Goal: Transaction & Acquisition: Purchase product/service

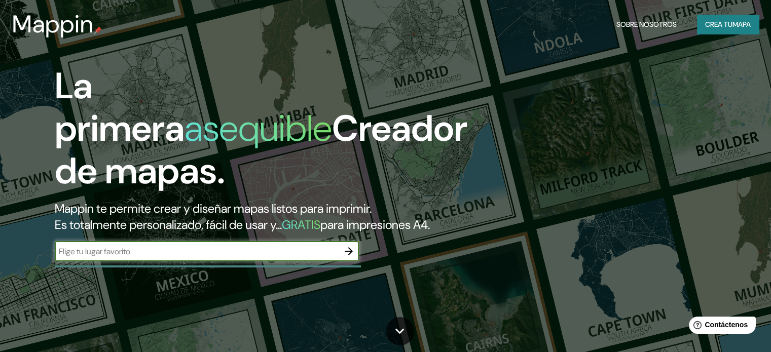
click at [294, 257] on input "text" at bounding box center [197, 252] width 284 height 12
click at [353, 257] on icon "button" at bounding box center [348, 251] width 12 height 12
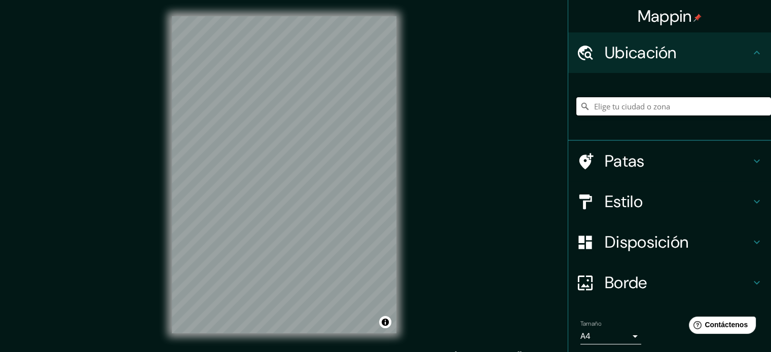
click at [636, 109] on input "Elige tu ciudad o zona" at bounding box center [673, 106] width 195 height 18
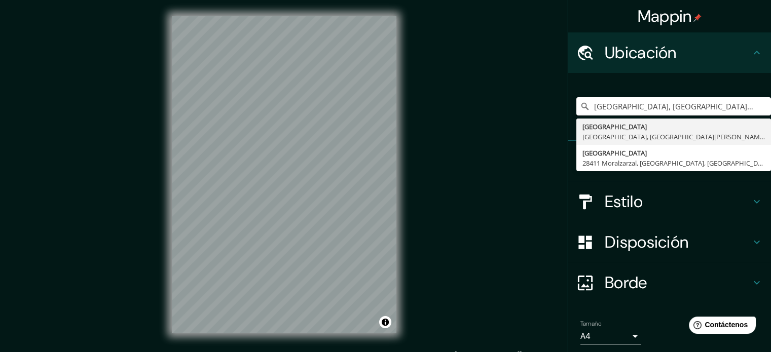
type input "Avenida España, Punta Arenas, Región de Magallanes y de la Antártica Chilena 62…"
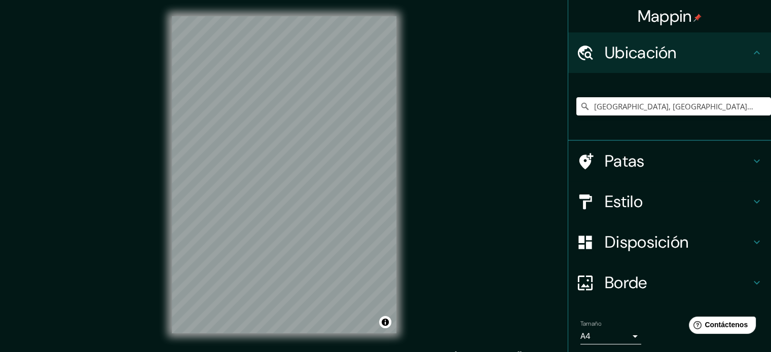
click at [607, 334] on body "Mappin Ubicación Avenida España, Punta Arenas, Región de Magallanes y de la Ant…" at bounding box center [385, 176] width 771 height 352
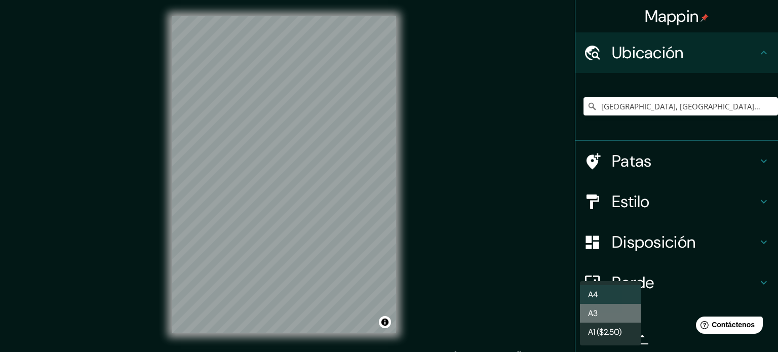
click at [612, 308] on li "A3" at bounding box center [610, 313] width 61 height 19
type input "a4"
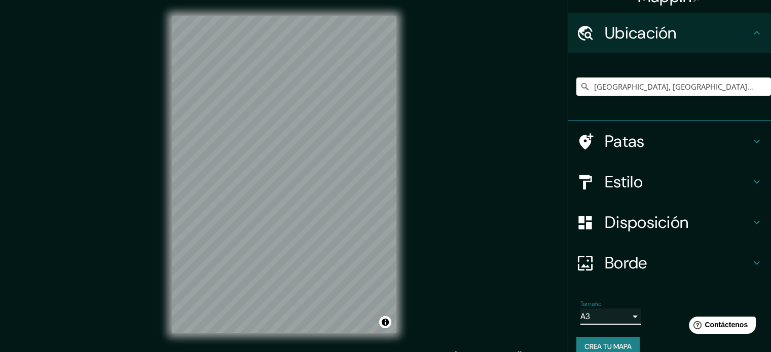
scroll to position [35, 0]
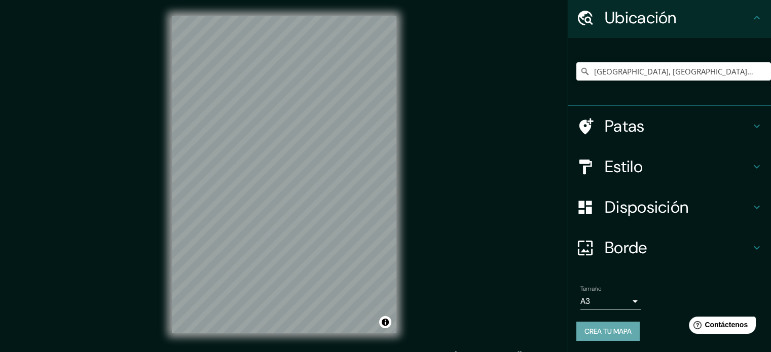
click at [610, 331] on font "Crea tu mapa" at bounding box center [607, 331] width 47 height 9
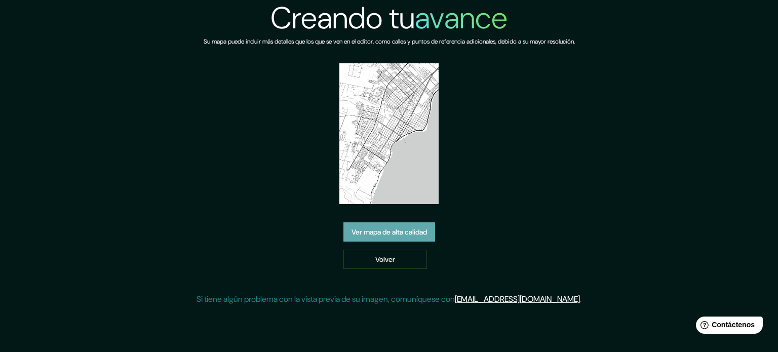
click at [395, 227] on font "Ver mapa de alta calidad" at bounding box center [389, 231] width 75 height 9
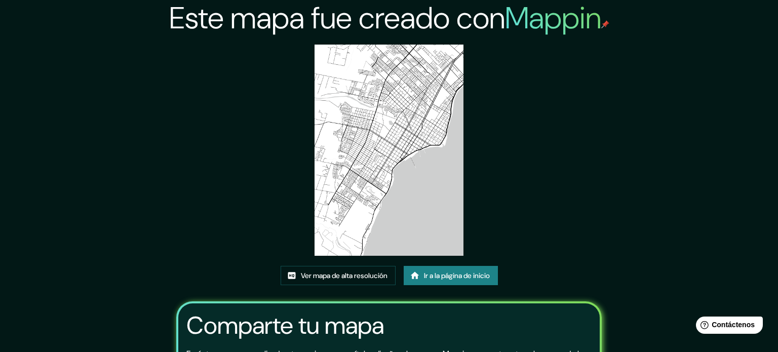
click at [388, 48] on img at bounding box center [389, 150] width 149 height 211
click at [373, 271] on font "Ver mapa de alta resolución" at bounding box center [344, 275] width 87 height 9
click at [444, 271] on font "Ir a la página de inicio" at bounding box center [457, 275] width 66 height 9
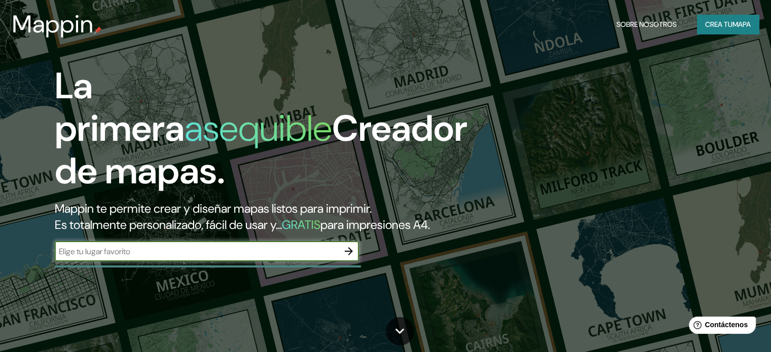
click at [328, 257] on input "text" at bounding box center [197, 252] width 284 height 12
type input "hh"
click at [349, 257] on icon "button" at bounding box center [348, 251] width 12 height 12
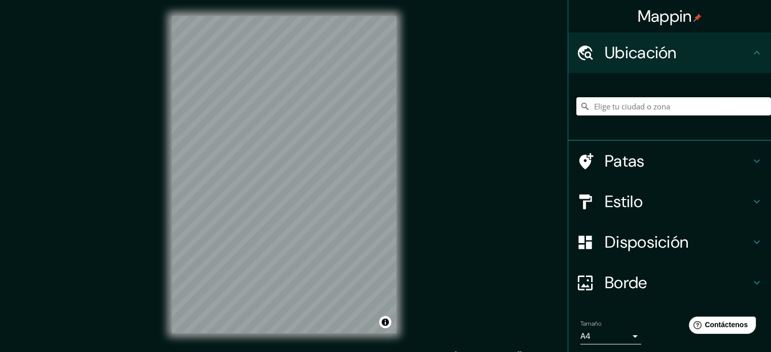
click at [627, 110] on input "Elige tu ciudad o zona" at bounding box center [673, 106] width 195 height 18
type input "Punta Arenas, Región de Magallanes y de la Antártica Chilena, Chile"
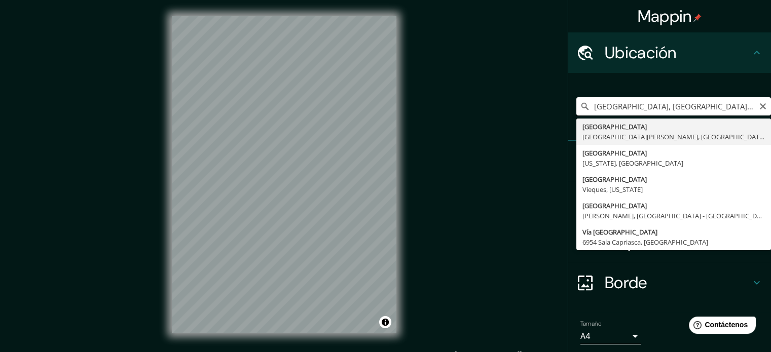
click at [672, 106] on input "Punta Arenas, Región de Magallanes y de la Antártica Chilena, Chile" at bounding box center [673, 106] width 195 height 18
click at [759, 105] on icon "Claro" at bounding box center [762, 106] width 6 height 6
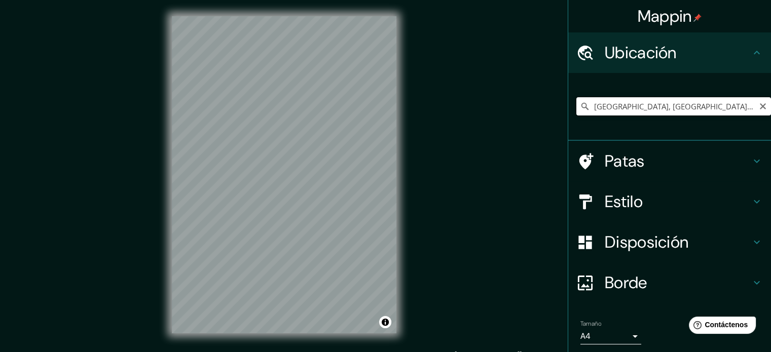
click at [707, 102] on input "Punta Arenas, Región de Magallanes y de la Antártica Chilena, Chile" at bounding box center [673, 106] width 195 height 18
type input "Punta Arenas, Región de Magallanes y de la Antártica Chilena, Chile"
click at [758, 106] on icon "Claro" at bounding box center [762, 106] width 8 height 8
click at [722, 109] on input "Elige tu ciudad o zona" at bounding box center [673, 106] width 195 height 18
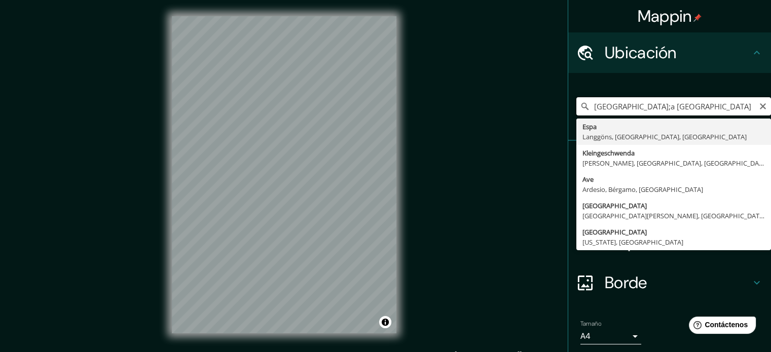
type input "avenida espa;a punta arenas"
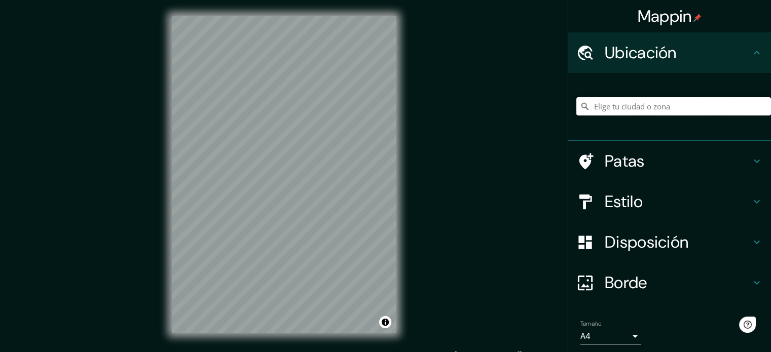
click at [623, 108] on input "Elige tu ciudad o zona" at bounding box center [673, 106] width 195 height 18
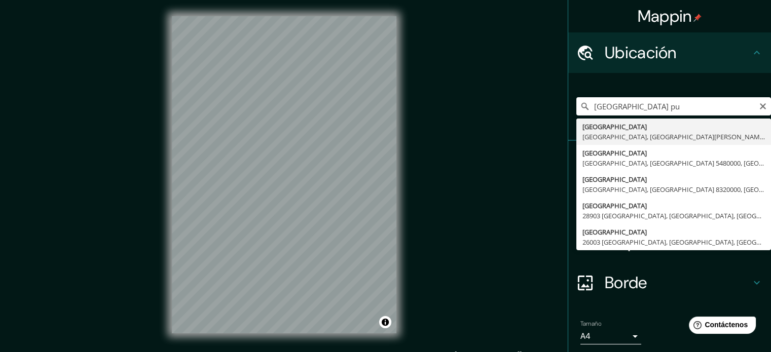
type input "Avenida España, Punta Arenas, Región de Magallanes y de la Antártica Chilena 62…"
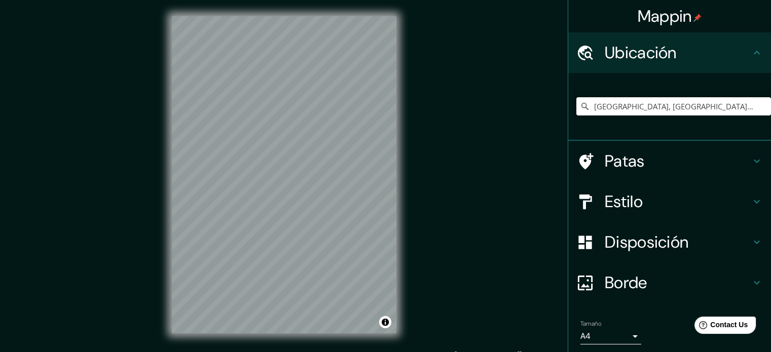
click at [641, 103] on input "Avenida España, Punta Arenas, Región de Magallanes y de la Antártica Chilena 62…" at bounding box center [673, 106] width 195 height 18
drag, startPoint x: 585, startPoint y: 103, endPoint x: 769, endPoint y: 93, distance: 184.2
click at [769, 93] on div "Mappin Ubicación Avenida España, Punta Arenas, Región de Magallanes y de la Ant…" at bounding box center [668, 176] width 203 height 352
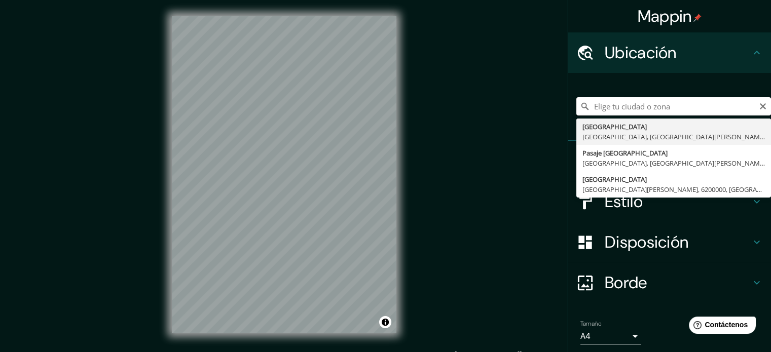
scroll to position [0, 0]
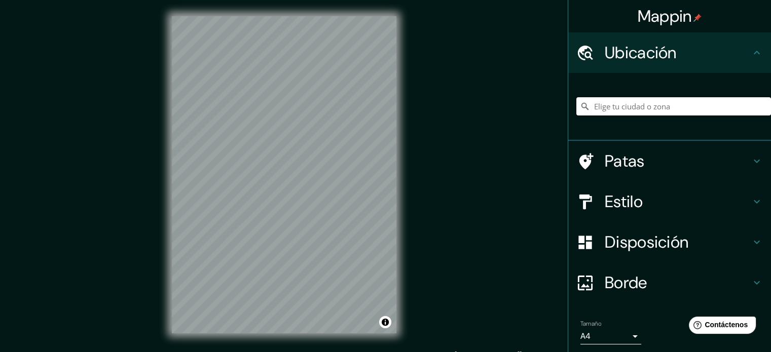
paste input "Avenida España, Punta Arenas, Región de Magallanes y de la Antártica Chilena 62…"
type input "Avenida España, Punta Arenas, Región de Magallanes y de la Antártica Chilena 62…"
click at [750, 202] on icon at bounding box center [756, 202] width 12 height 12
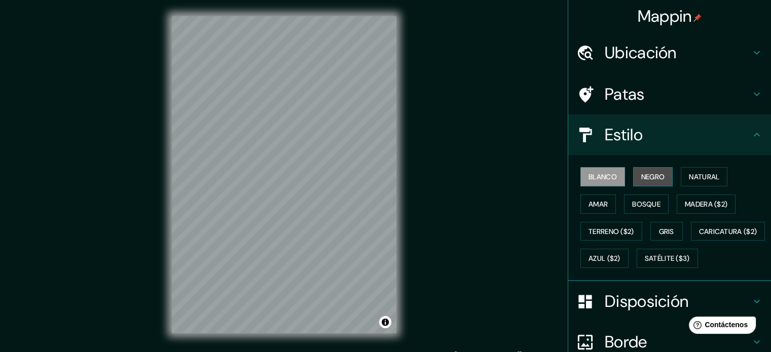
click at [661, 179] on button "Negro" at bounding box center [653, 176] width 40 height 19
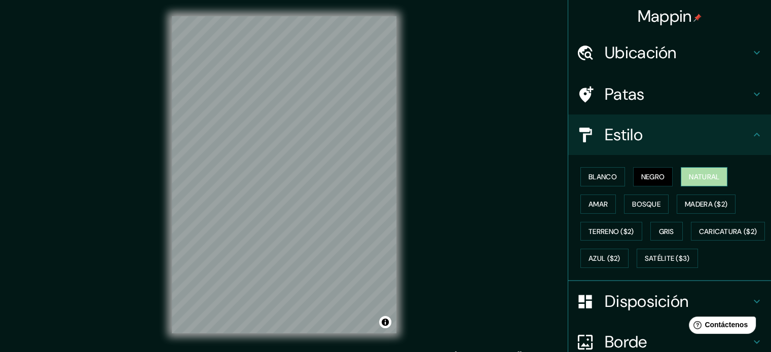
click at [696, 173] on font "Natural" at bounding box center [703, 176] width 30 height 9
click at [599, 206] on font "Amar" at bounding box center [597, 204] width 19 height 9
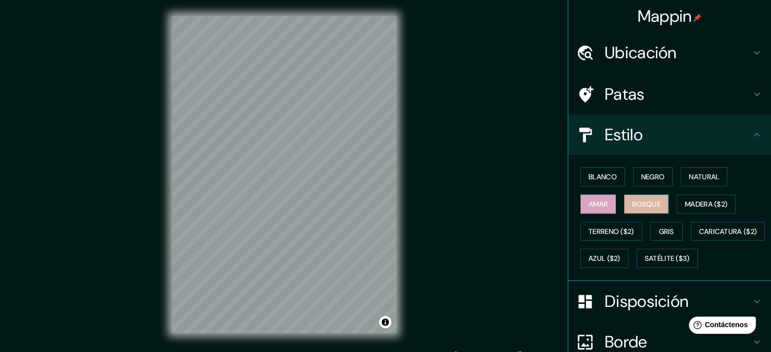
click at [637, 200] on font "Bosque" at bounding box center [646, 204] width 28 height 9
click at [693, 200] on font "Madera ($2)" at bounding box center [705, 204] width 43 height 9
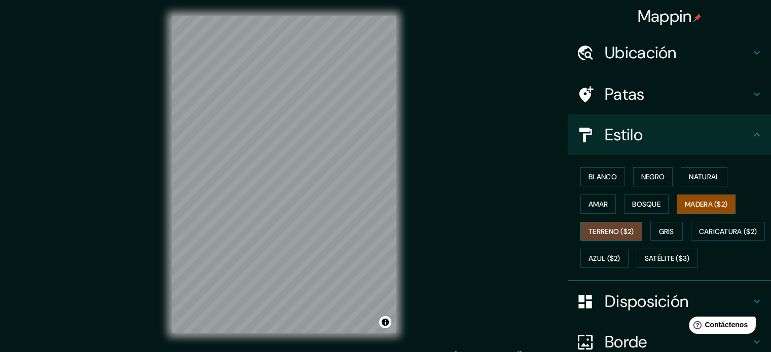
click at [612, 231] on font "Terreno ($2)" at bounding box center [611, 231] width 46 height 9
click at [662, 227] on font "Gris" at bounding box center [666, 231] width 15 height 9
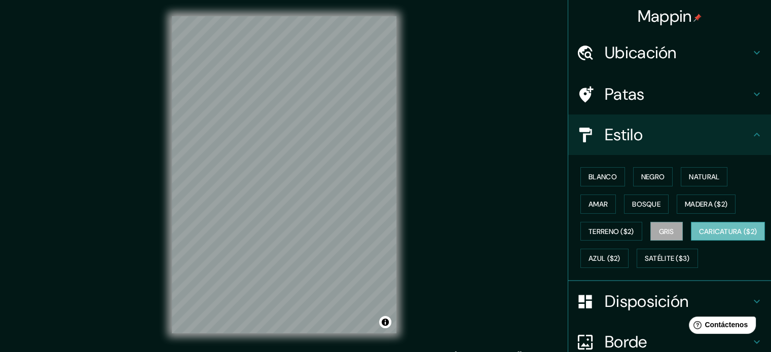
click at [699, 236] on font "Caricatura ($2)" at bounding box center [728, 231] width 58 height 9
click at [620, 252] on font "Azul ($2)" at bounding box center [604, 258] width 32 height 13
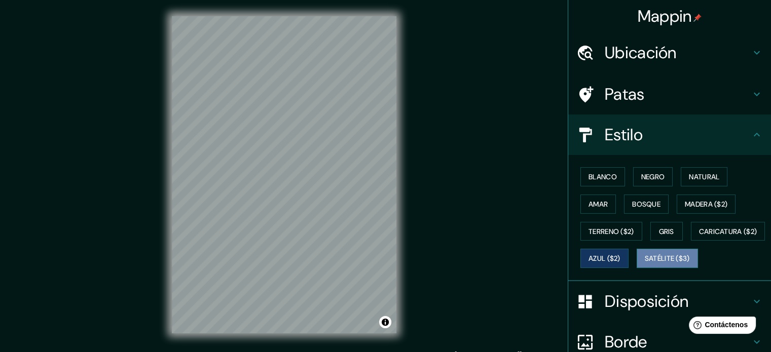
click at [644, 263] on font "Satélite ($3)" at bounding box center [666, 258] width 45 height 9
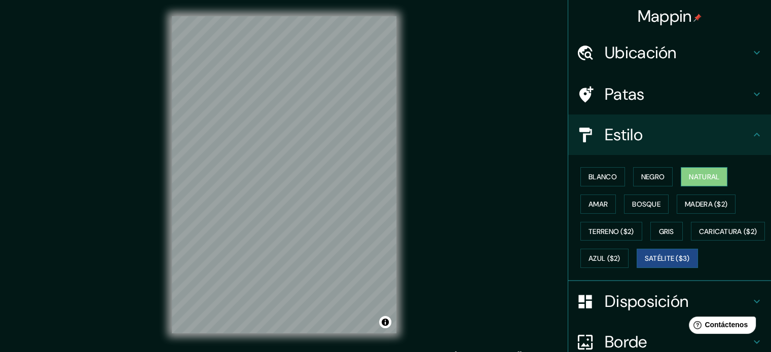
click at [688, 174] on font "Natural" at bounding box center [703, 176] width 30 height 9
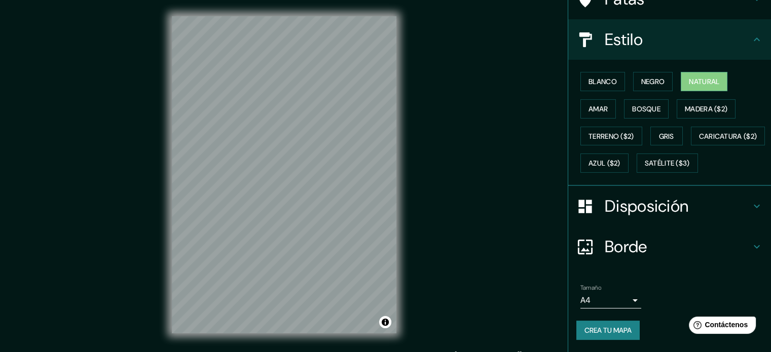
scroll to position [120, 0]
click at [716, 240] on h4 "Borde" at bounding box center [677, 247] width 146 height 20
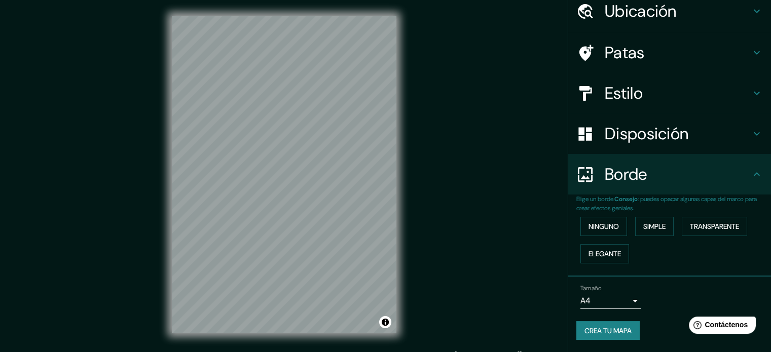
scroll to position [41, 0]
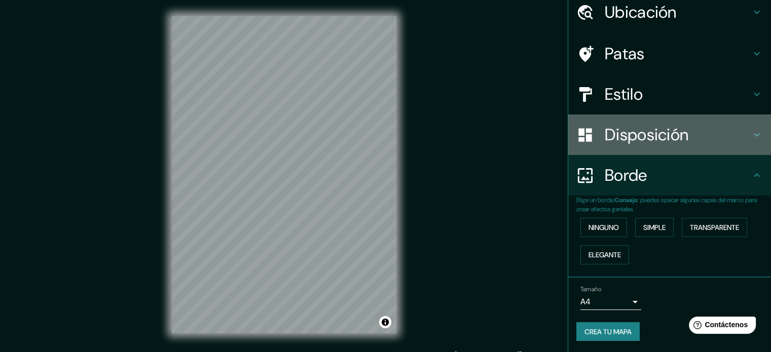
click at [712, 133] on h4 "Disposición" at bounding box center [677, 135] width 146 height 20
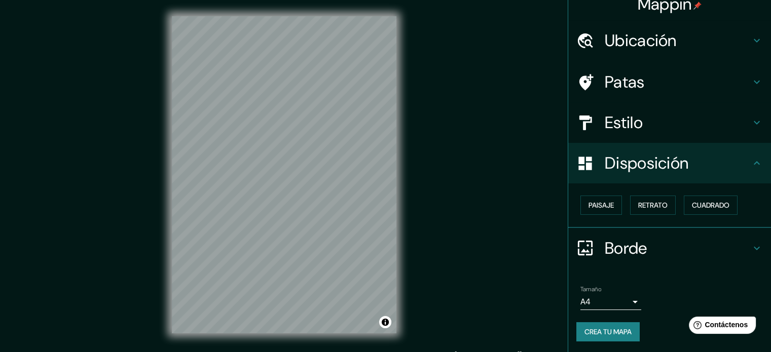
scroll to position [12, 0]
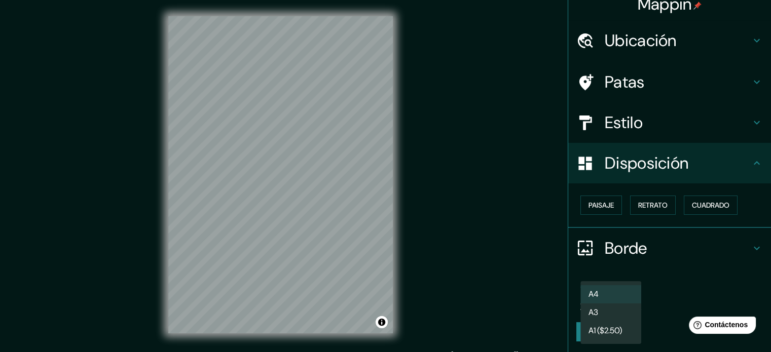
click at [606, 296] on body "Mappin Ubicación Avenida España, Punta Arenas, Región de Magallanes y de la Ant…" at bounding box center [385, 176] width 771 height 352
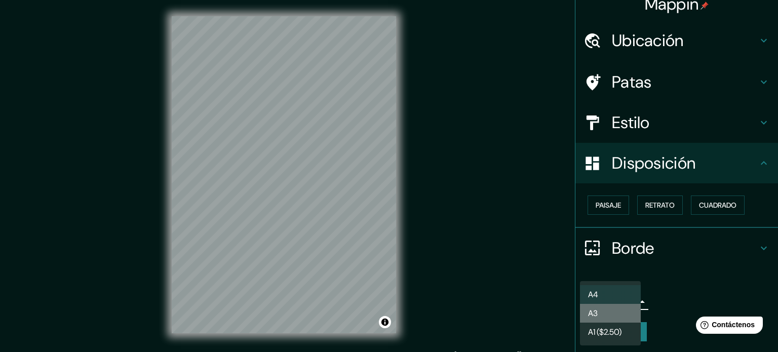
click at [609, 312] on li "A3" at bounding box center [610, 313] width 61 height 19
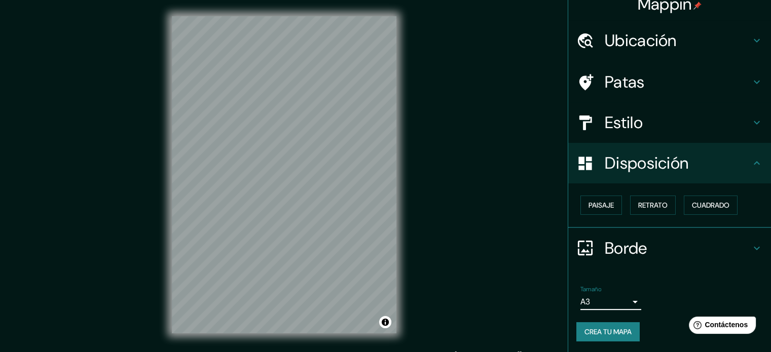
click at [617, 331] on font "Crea tu mapa" at bounding box center [607, 331] width 47 height 9
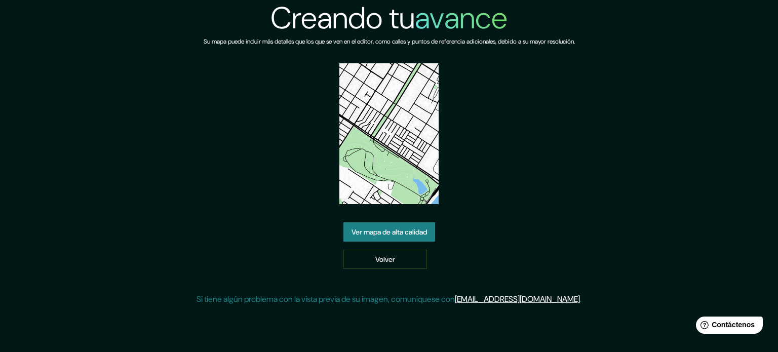
drag, startPoint x: 399, startPoint y: 147, endPoint x: 387, endPoint y: 162, distance: 18.7
click at [387, 161] on img at bounding box center [389, 133] width 100 height 141
click at [391, 227] on font "Ver mapa de alta calidad" at bounding box center [389, 231] width 75 height 9
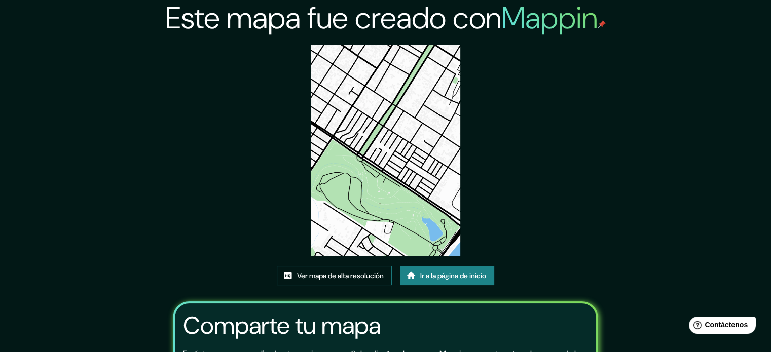
click at [351, 272] on font "Ver mapa de alta resolución" at bounding box center [340, 275] width 87 height 9
